Goal: Information Seeking & Learning: Learn about a topic

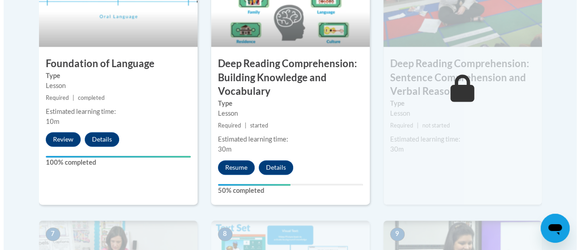
scroll to position [587, 0]
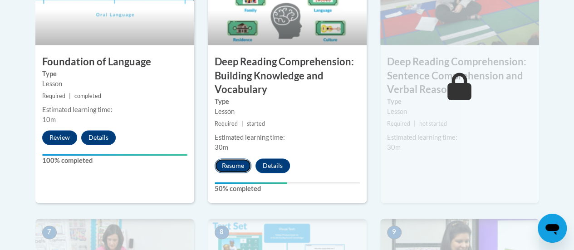
click at [238, 162] on button "Resume" at bounding box center [232, 165] width 37 height 15
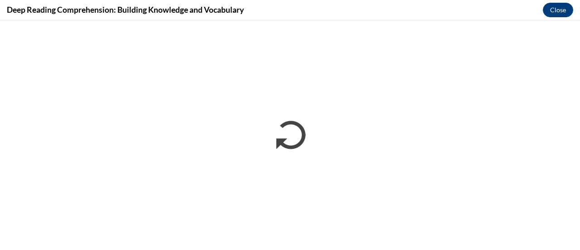
scroll to position [0, 0]
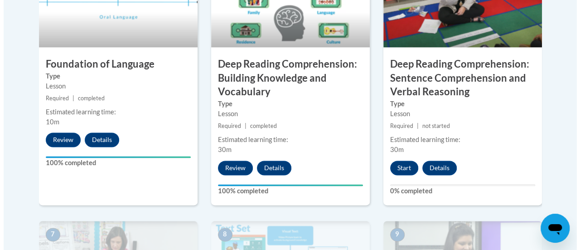
scroll to position [590, 0]
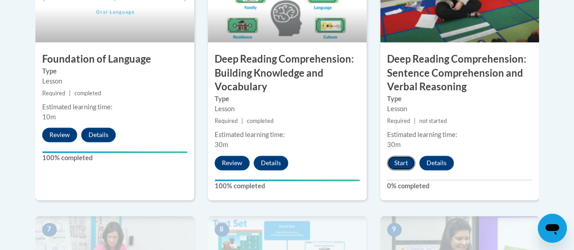
click at [398, 162] on button "Start" at bounding box center [401, 163] width 28 height 15
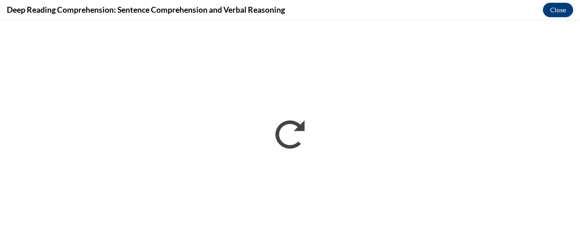
scroll to position [0, 0]
